Goal: Task Accomplishment & Management: Use online tool/utility

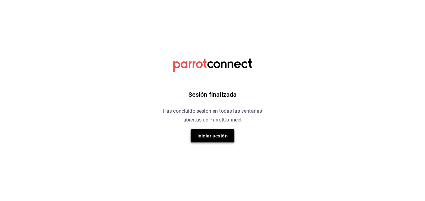
click at [223, 135] on button "Iniciar sesión" at bounding box center [213, 135] width 44 height 13
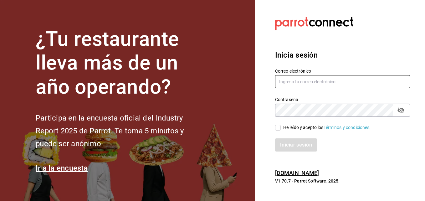
type input "gerenciamiraisaltillo@gmail.com"
click at [277, 128] on input "He leído y acepto los Términos y condiciones." at bounding box center [278, 128] width 6 height 6
checkbox input "true"
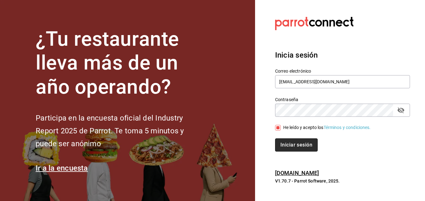
click at [282, 143] on button "Iniciar sesión" at bounding box center [296, 144] width 43 height 13
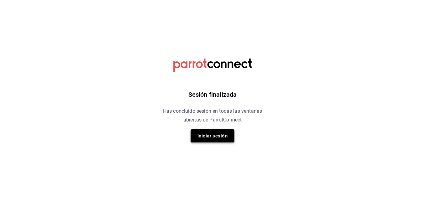
click at [202, 134] on button "Iniciar sesión" at bounding box center [213, 135] width 44 height 13
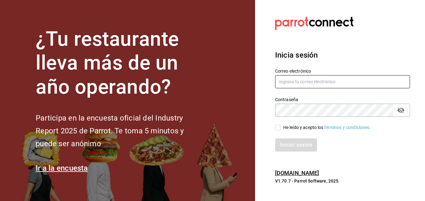
type input "gerenciamiraisaltillo@gmail.com"
click at [279, 127] on input "He leído y acepto los Términos y condiciones." at bounding box center [278, 128] width 6 height 6
checkbox input "true"
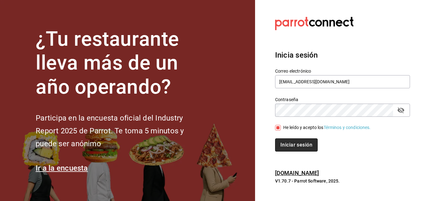
click at [284, 143] on button "Iniciar sesión" at bounding box center [296, 144] width 43 height 13
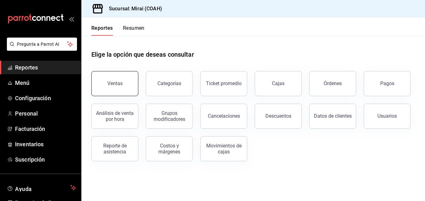
click at [130, 89] on button "Ventas" at bounding box center [114, 83] width 47 height 25
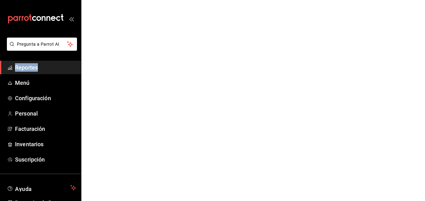
click at [130, 0] on html "Pregunta a Parrot AI Reportes Menú Configuración Personal Facturación Inventari…" at bounding box center [212, 0] width 425 height 0
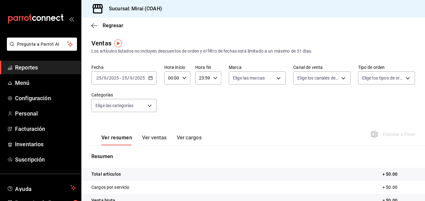
drag, startPoint x: 130, startPoint y: 89, endPoint x: 160, endPoint y: 102, distance: 33.1
click at [160, 102] on div "Fecha 2025-09-25 25 / 9 / 2025 - 2025-09-25 25 / 9 / 2025 Hora inicio 00:00 Hor…" at bounding box center [253, 91] width 324 height 55
click at [151, 76] on icon "button" at bounding box center [150, 78] width 4 height 4
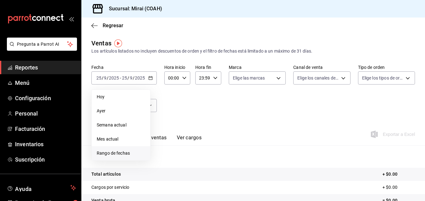
click at [129, 151] on span "Rango de fechas" at bounding box center [121, 153] width 49 height 7
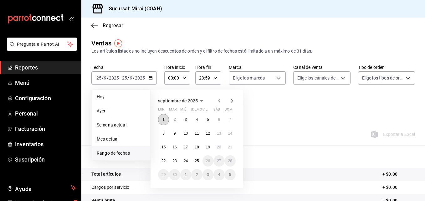
click at [164, 121] on abbr "1" at bounding box center [163, 119] width 2 height 4
click at [198, 161] on abbr "25" at bounding box center [197, 161] width 4 height 4
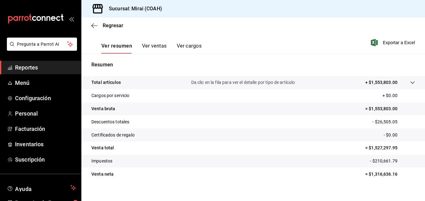
scroll to position [99, 0]
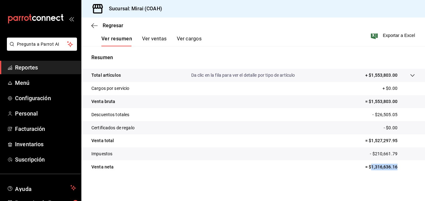
drag, startPoint x: 367, startPoint y: 168, endPoint x: 401, endPoint y: 168, distance: 33.8
click at [401, 168] on p "= $1,316,636.16" at bounding box center [390, 167] width 50 height 7
copy p "1,316,636.16"
